Goal: Task Accomplishment & Management: Use online tool/utility

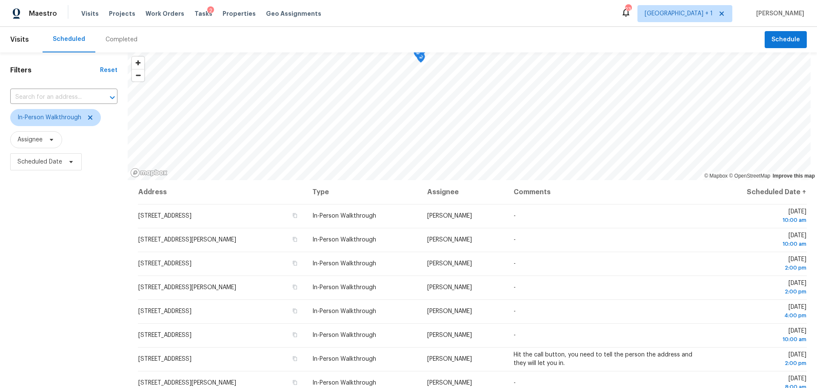
scroll to position [66, 0]
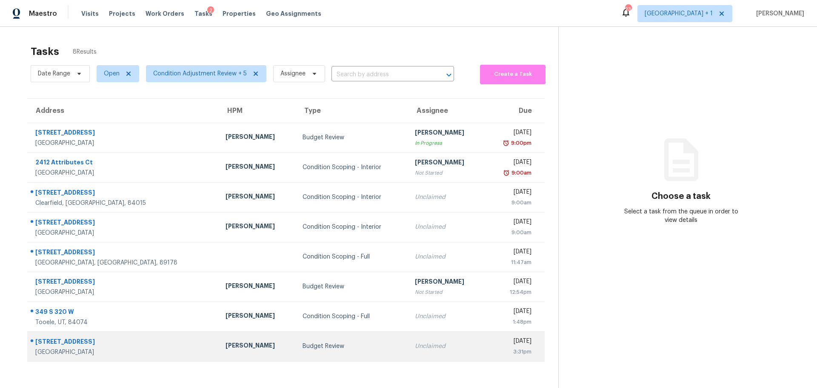
click at [225, 347] on div "[PERSON_NAME]" at bounding box center [256, 346] width 63 height 11
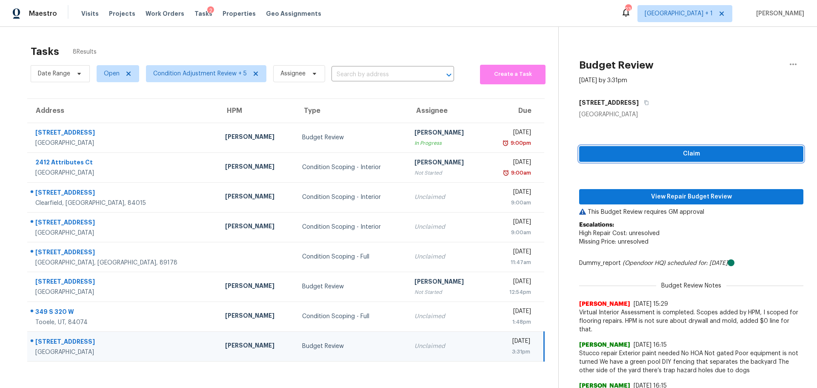
click at [707, 154] on span "Claim" at bounding box center [691, 153] width 211 height 11
